Goal: Information Seeking & Learning: Learn about a topic

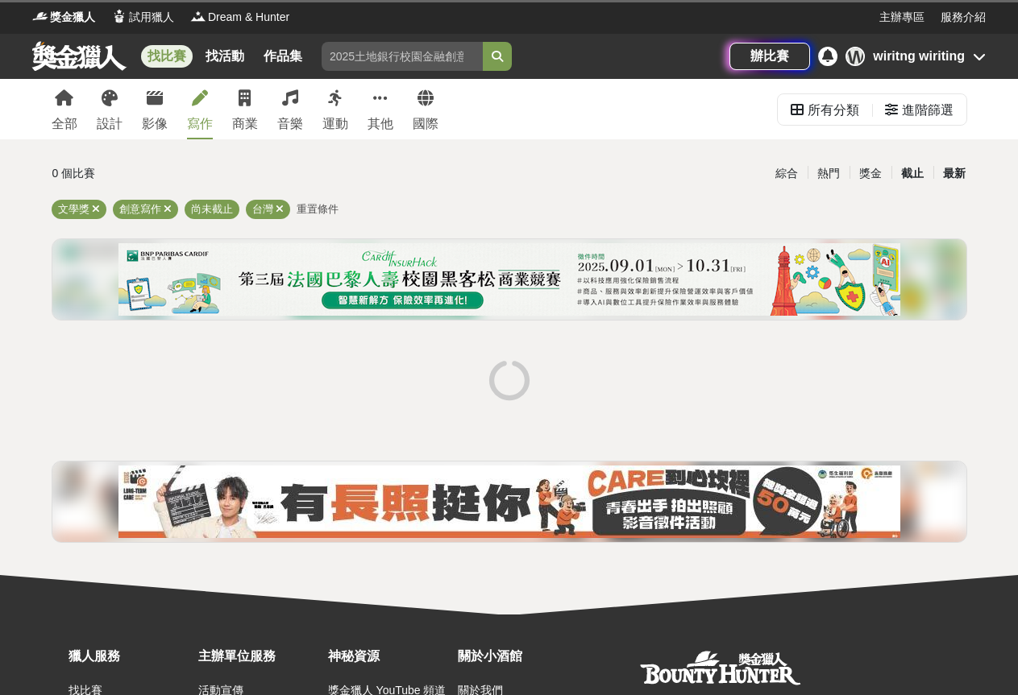
click at [914, 177] on div "截止" at bounding box center [912, 174] width 42 height 28
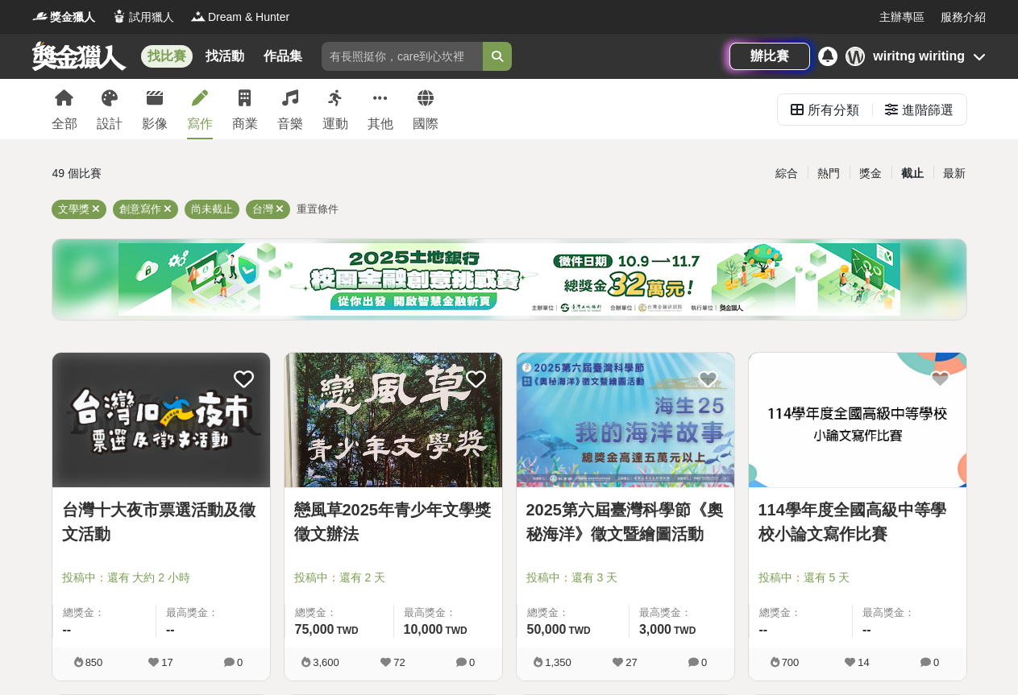
click at [221, 513] on link "台灣十大夜市票選活動及徵文活動" at bounding box center [161, 522] width 198 height 48
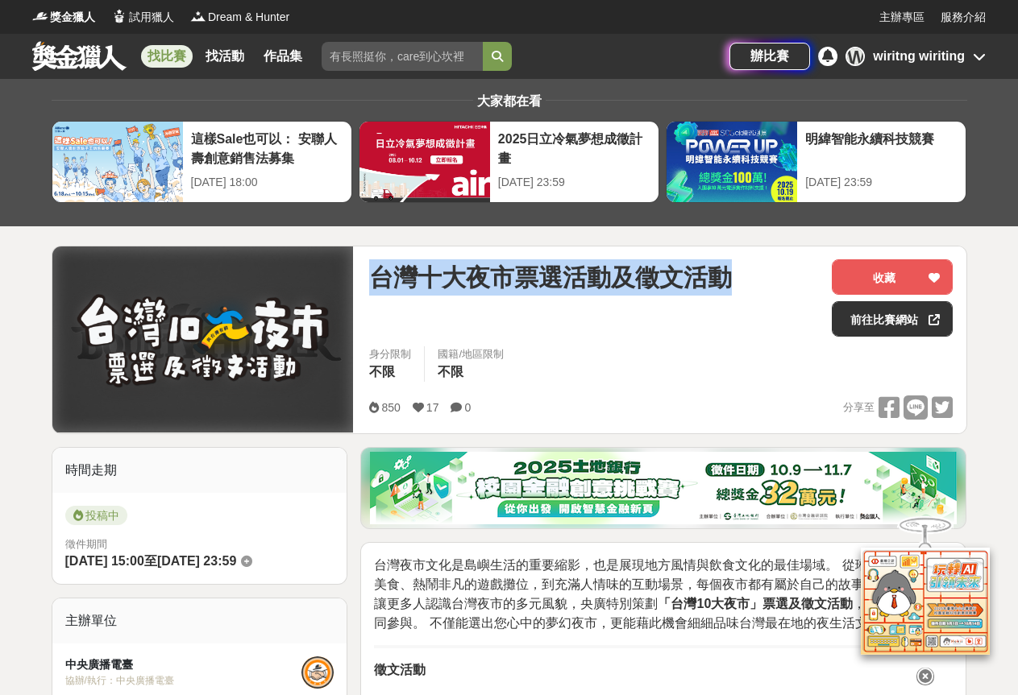
drag, startPoint x: 371, startPoint y: 272, endPoint x: 790, endPoint y: 276, distance: 418.2
click at [790, 276] on div "台灣十大夜市票選活動及徵文活動" at bounding box center [594, 277] width 450 height 36
copy span "台灣十大夜市票選活動及徵文活動"
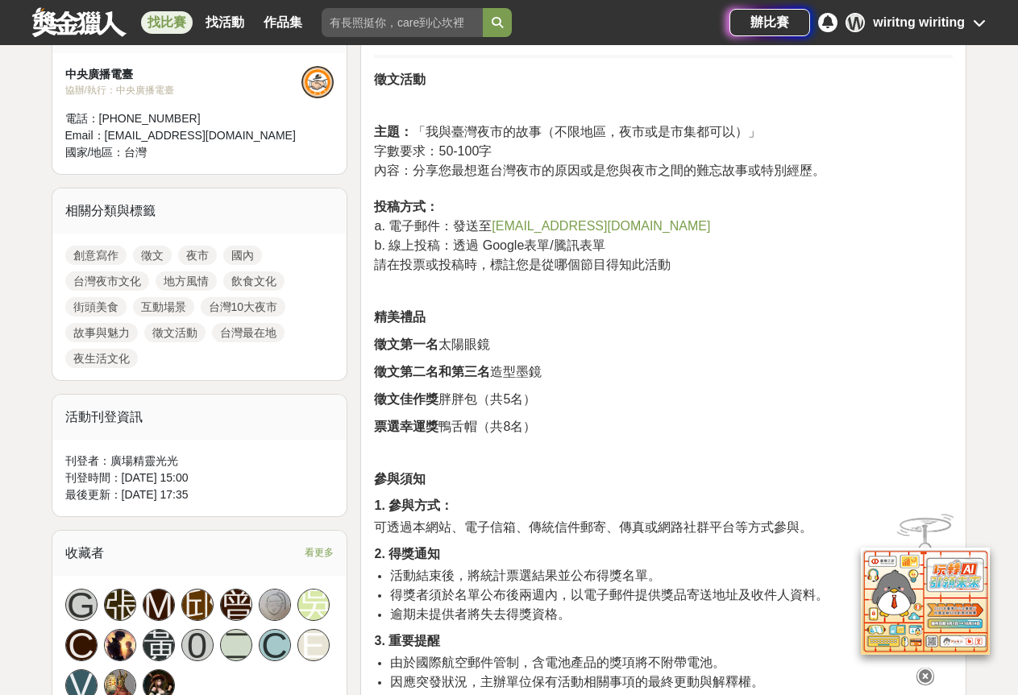
scroll to position [725, 0]
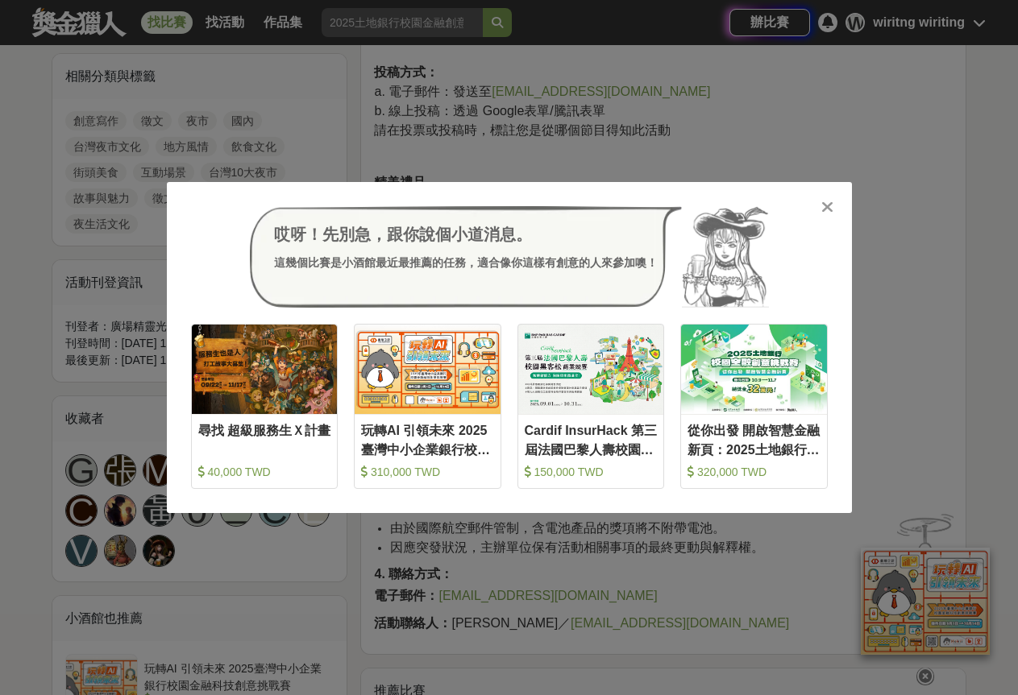
click at [824, 206] on icon at bounding box center [827, 207] width 12 height 16
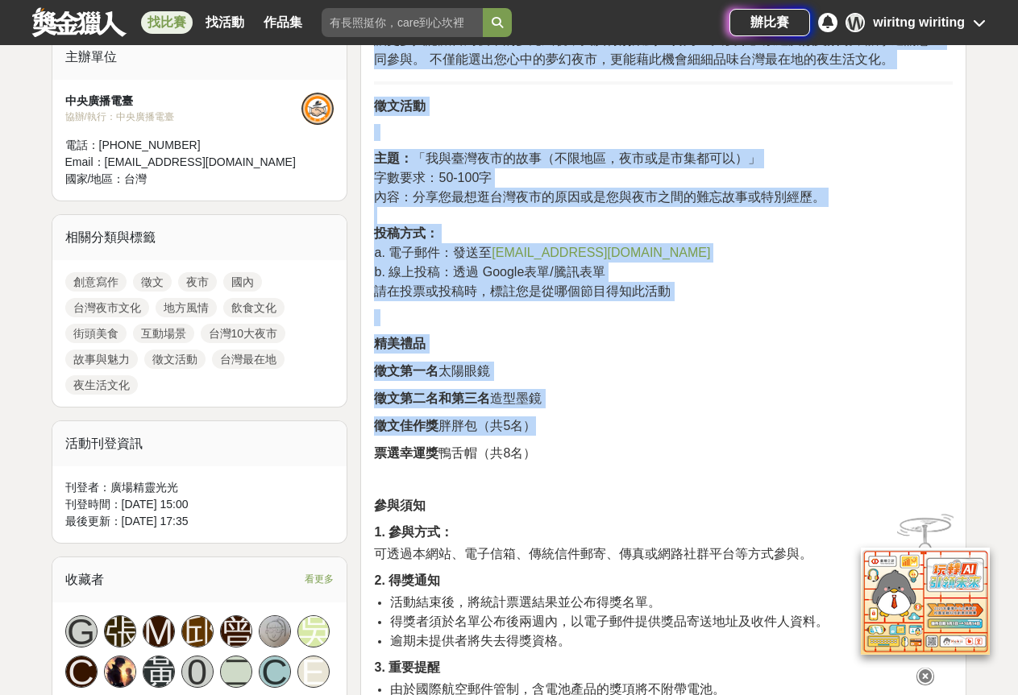
scroll to position [806, 0]
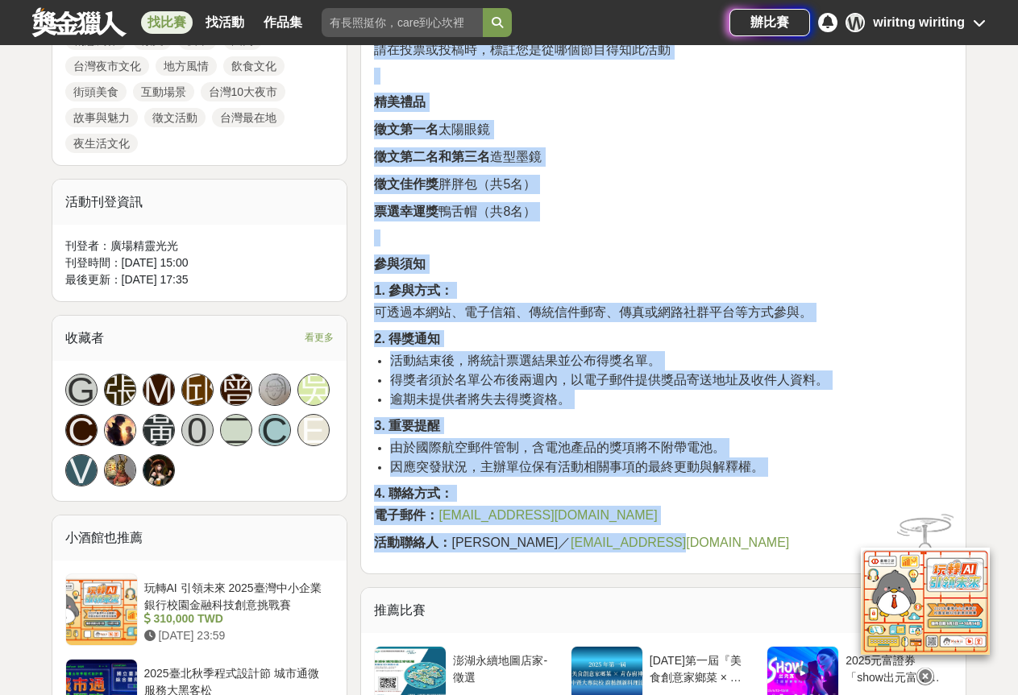
drag, startPoint x: 375, startPoint y: 238, endPoint x: 819, endPoint y: 545, distance: 539.8
click at [819, 545] on div "台灣夜市文化是島嶼生活的重要縮影，也是展現地方風情與飲食文化的最佳場域。 從琳瑯滿目的街頭美食、熱鬧非凡的遊戲攤位，到充滿人情味的互動場景，每個夜市都有屬於自…" at bounding box center [663, 151] width 579 height 803
copy div "loremipsumdolors，ametconsecteturadi。 elitseddoe、temporinc，utlaboreetd，magnaaliq…"
